Goal: Task Accomplishment & Management: Manage account settings

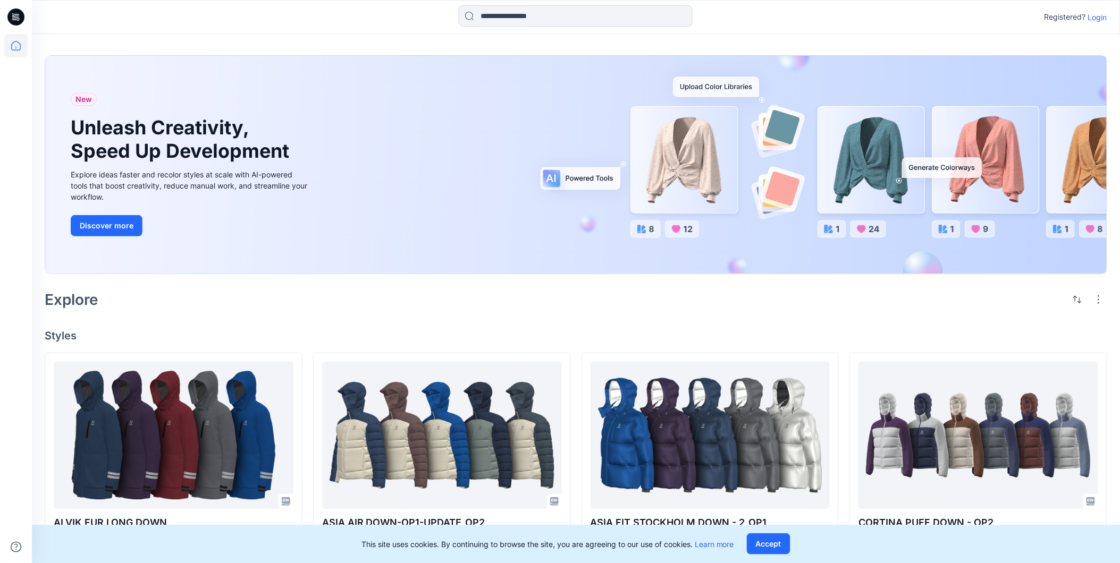
click at [1101, 14] on p "Login" at bounding box center [1097, 17] width 19 height 11
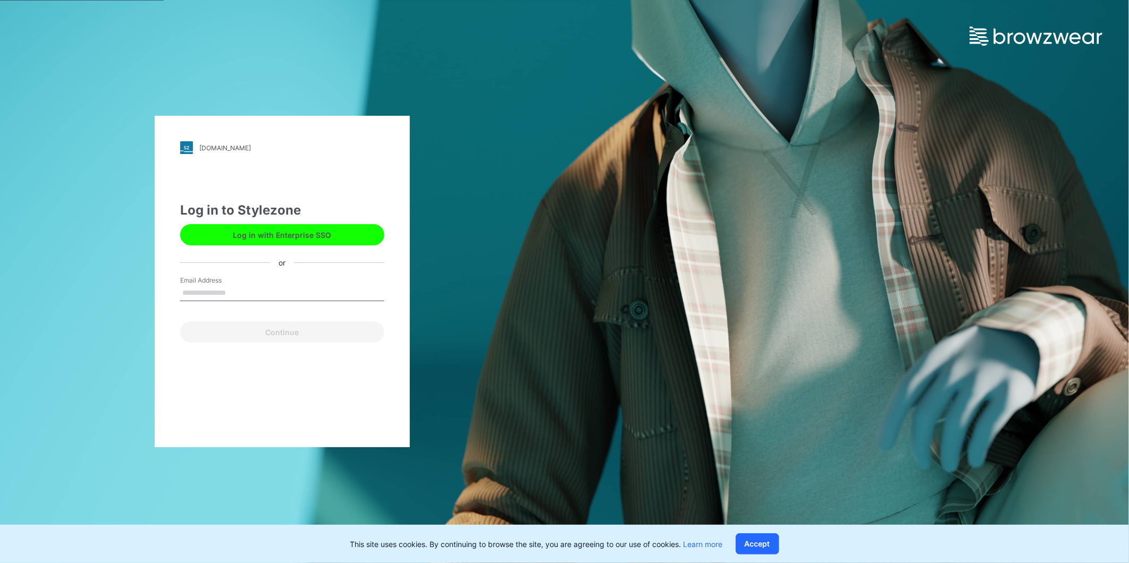
click at [251, 301] on input "Email Address" at bounding box center [282, 293] width 204 height 16
type input "**********"
click at [261, 331] on button "Continue" at bounding box center [282, 331] width 204 height 21
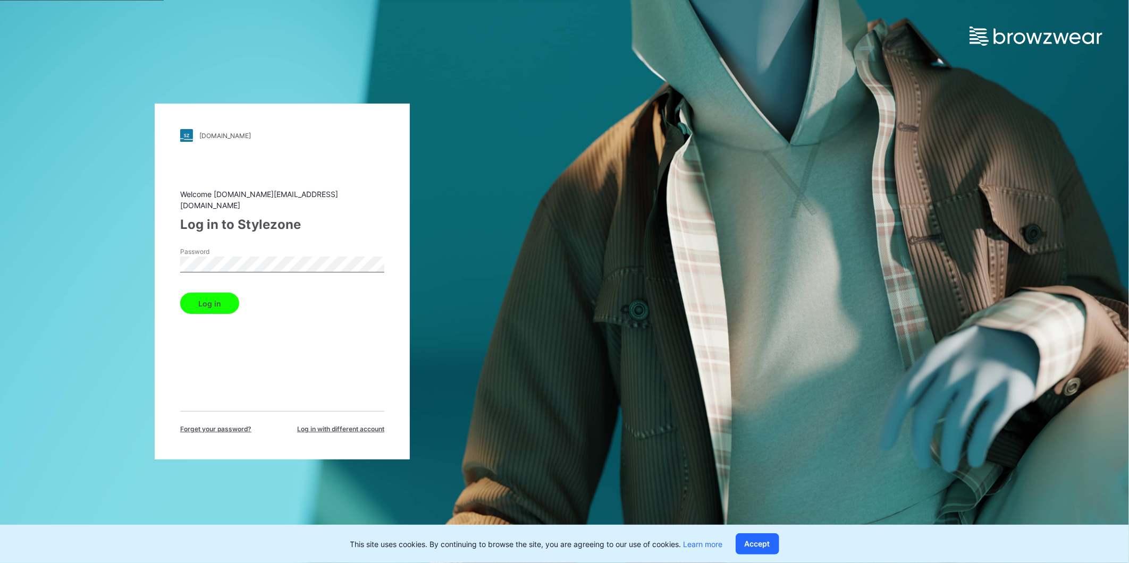
click at [215, 293] on button "Log in" at bounding box center [209, 303] width 59 height 21
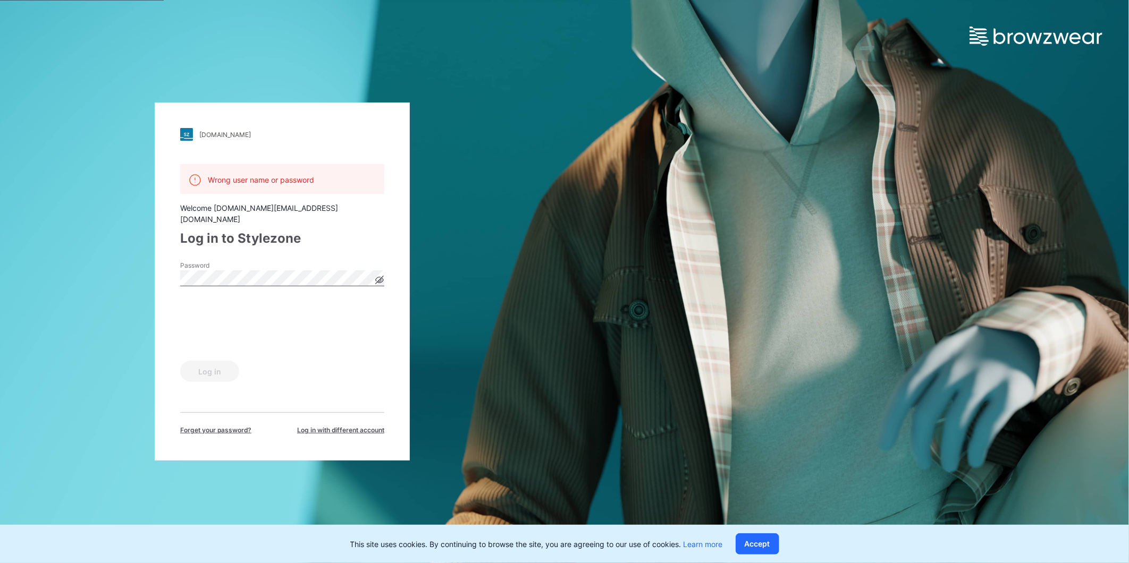
click at [382, 277] on icon at bounding box center [380, 280] width 8 height 6
click at [140, 294] on div "[DOMAIN_NAME] Loading... Wrong user name or password Welcome [DOMAIN_NAME][EMAI…" at bounding box center [282, 281] width 564 height 563
click at [199, 367] on div "Log in" at bounding box center [282, 370] width 204 height 26
click at [217, 361] on button "Log in" at bounding box center [209, 371] width 59 height 21
click at [61, 256] on div "[DOMAIN_NAME] Loading... Wrong user name or password Welcome [DOMAIN_NAME][EMAI…" at bounding box center [282, 281] width 564 height 563
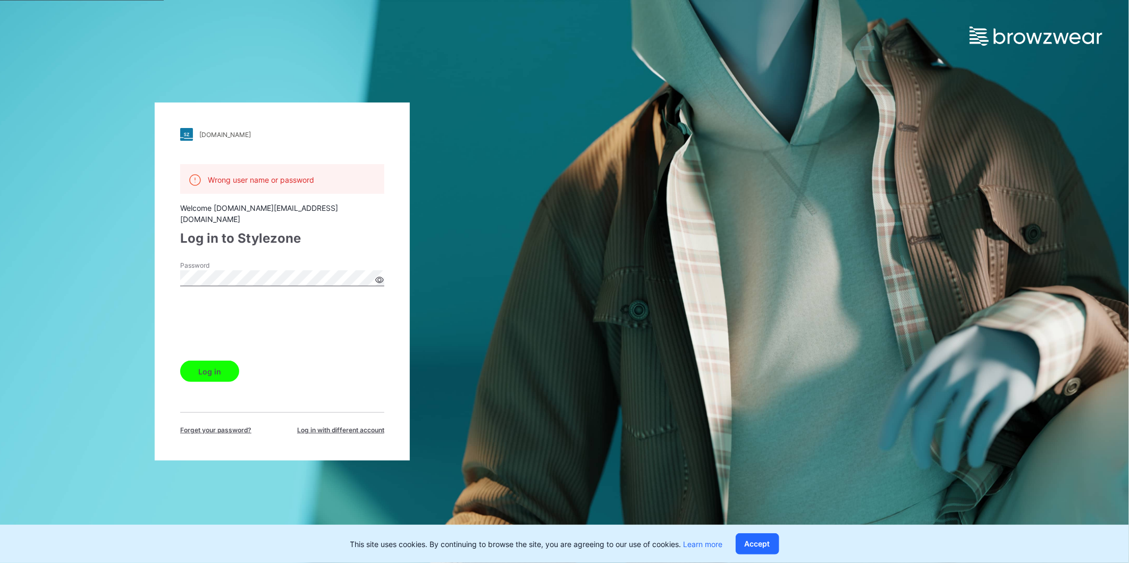
click at [197, 361] on button "Log in" at bounding box center [209, 371] width 59 height 21
click at [1024, 28] on img at bounding box center [1035, 36] width 133 height 19
